Goal: Check status: Check status

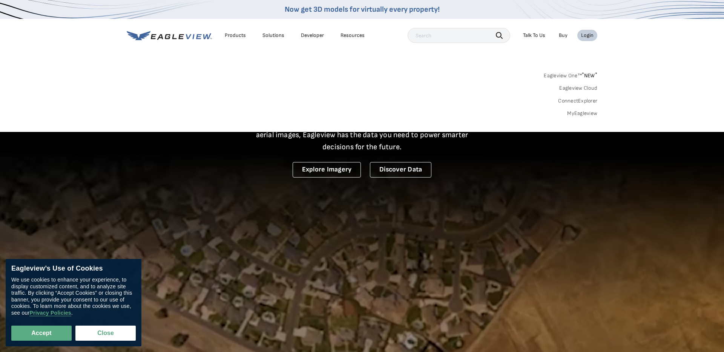
click at [584, 112] on link "MyEagleview" at bounding box center [582, 113] width 30 height 7
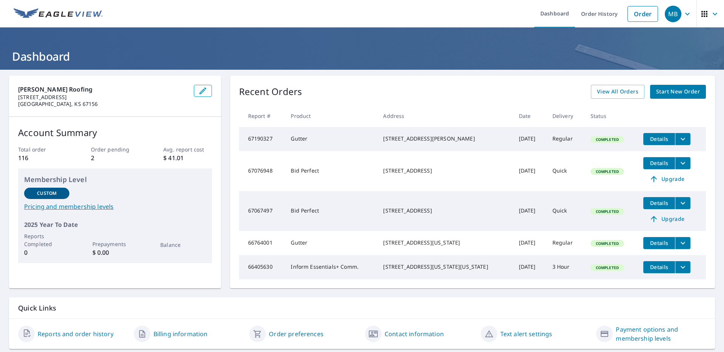
scroll to position [31, 0]
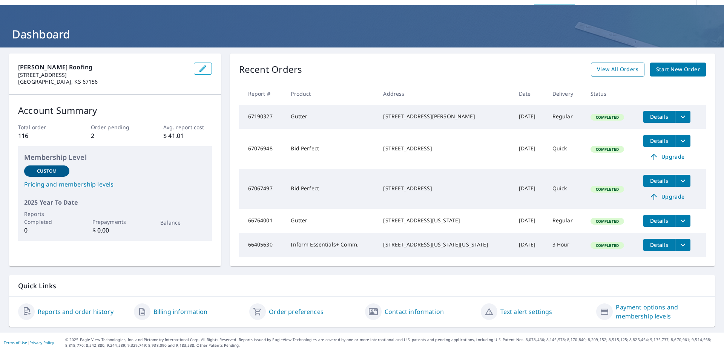
click at [621, 65] on span "View All Orders" at bounding box center [617, 69] width 41 height 9
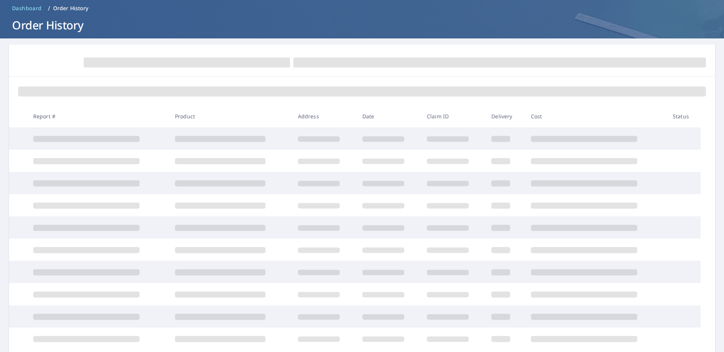
scroll to position [31, 0]
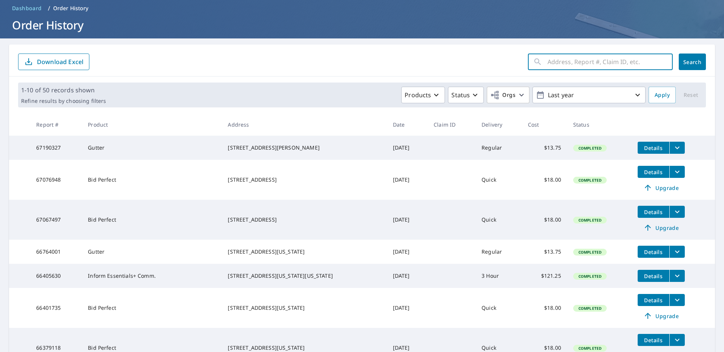
click at [566, 58] on input "text" at bounding box center [610, 61] width 125 height 21
type input "1324"
click button "Search" at bounding box center [692, 62] width 27 height 17
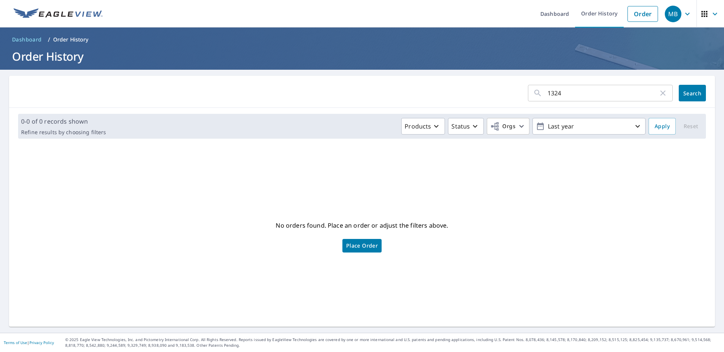
click at [570, 95] on input "1324" at bounding box center [603, 93] width 111 height 21
type input "1324 e 19th"
click button "Search" at bounding box center [692, 93] width 27 height 17
click at [636, 124] on icon "button" at bounding box center [637, 126] width 9 height 9
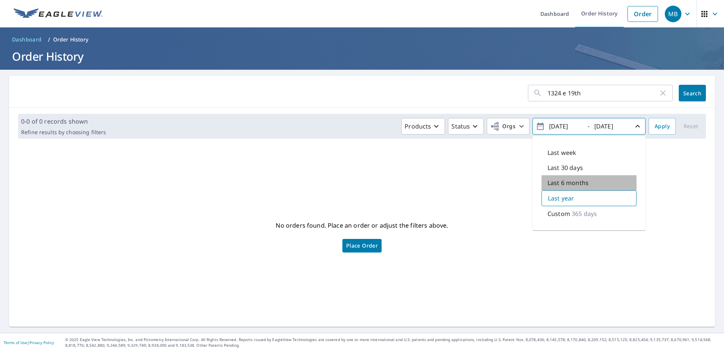
click at [577, 182] on p "Last 6 months" at bounding box center [568, 182] width 41 height 9
type input "[DATE]"
click at [689, 95] on span "Search" at bounding box center [692, 93] width 15 height 7
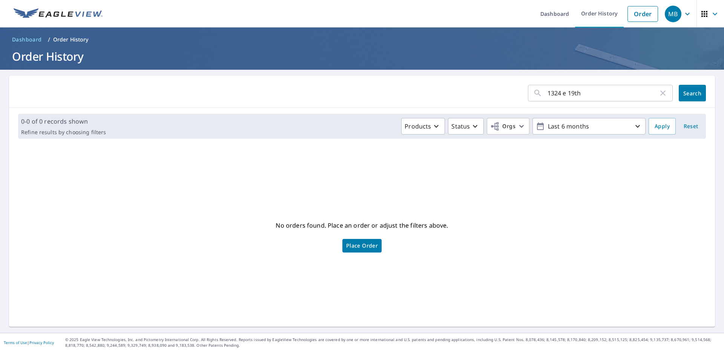
click at [662, 92] on icon "button" at bounding box center [663, 93] width 5 height 5
click at [63, 38] on p "Order History" at bounding box center [70, 40] width 35 height 8
click at [70, 40] on p "Order History" at bounding box center [70, 40] width 35 height 8
click at [34, 38] on span "Dashboard" at bounding box center [27, 40] width 30 height 8
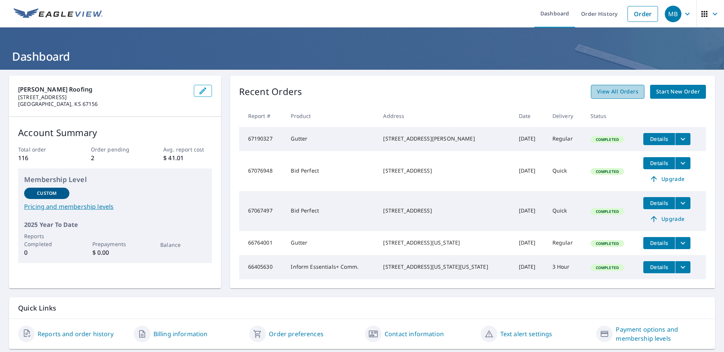
click at [639, 95] on span "View All Orders" at bounding box center [617, 91] width 41 height 9
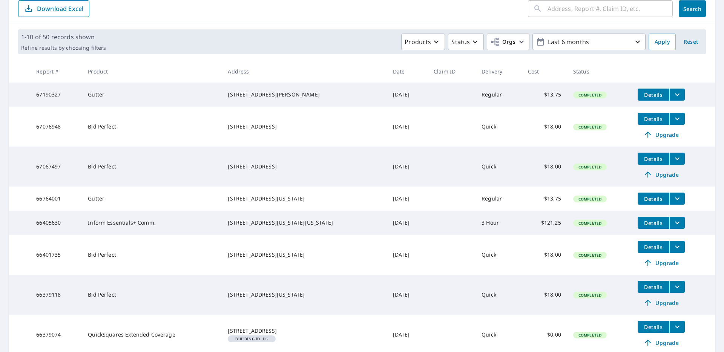
scroll to position [232, 0]
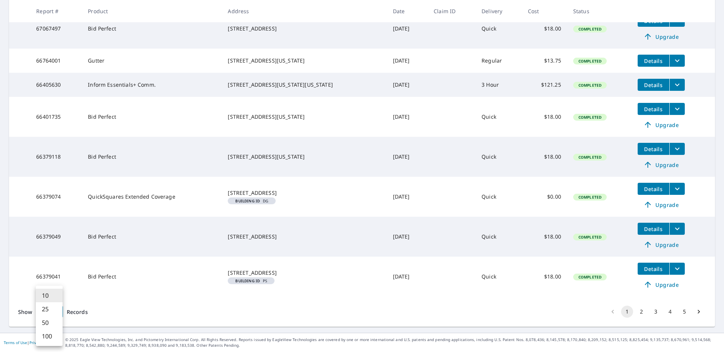
click at [57, 313] on body "MB MB Dashboard Order History Order MB Dashboard / Order History Order History …" at bounding box center [362, 176] width 724 height 352
click at [53, 337] on li "100" at bounding box center [49, 337] width 27 height 14
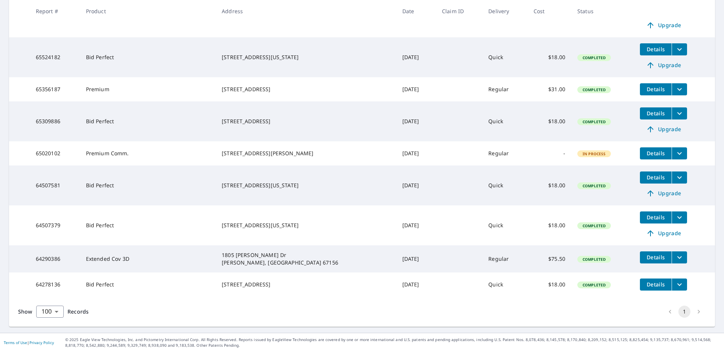
scroll to position [1536, 0]
